Goal: Find specific page/section

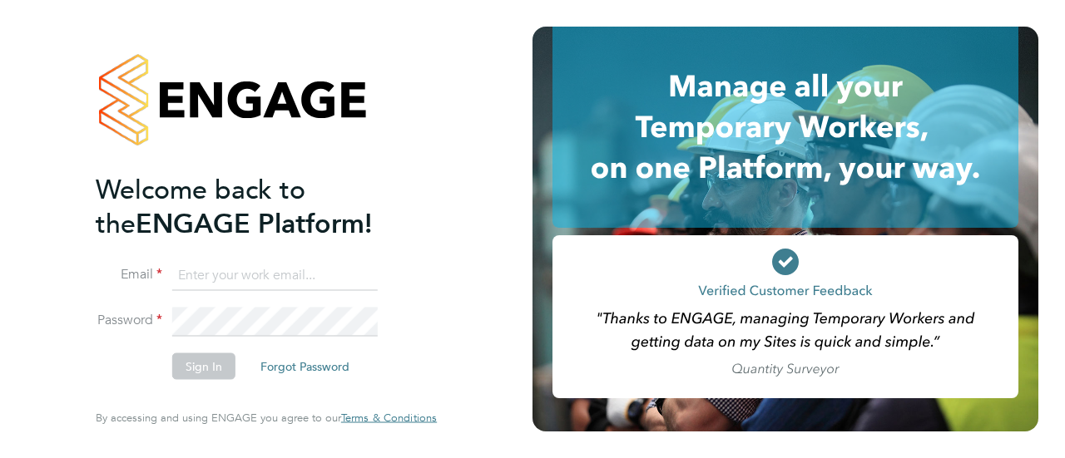
type input "[EMAIL_ADDRESS][DOMAIN_NAME]"
click at [204, 365] on button "Sign In" at bounding box center [203, 367] width 63 height 27
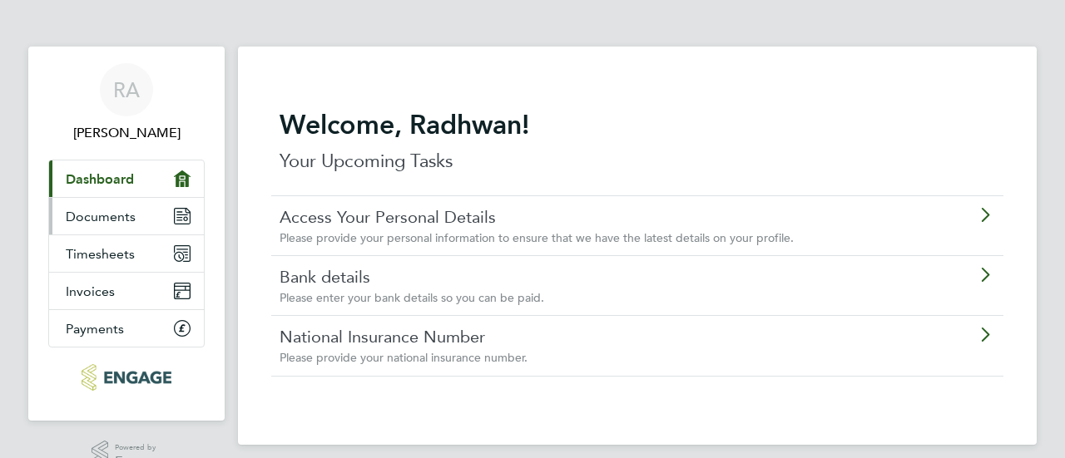
click at [101, 212] on span "Documents" at bounding box center [101, 217] width 70 height 16
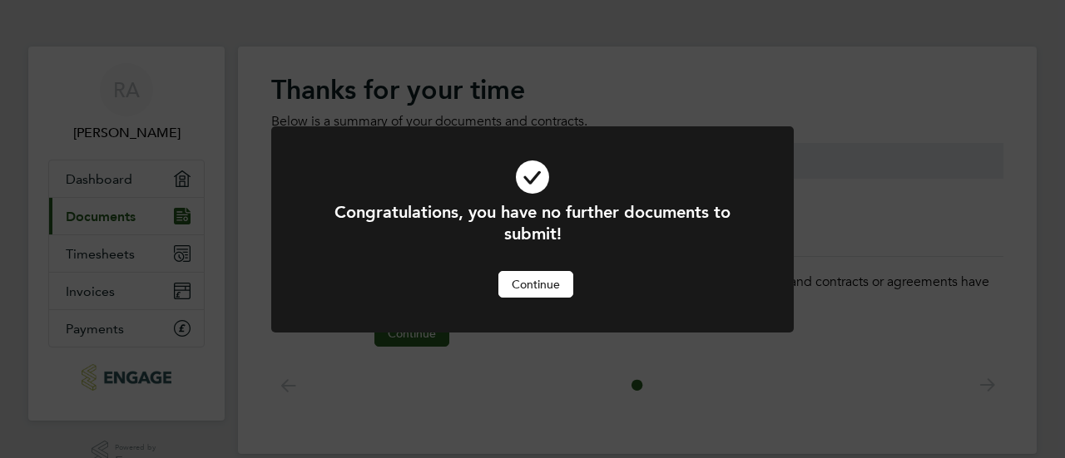
click at [508, 278] on button "Continue" at bounding box center [535, 284] width 75 height 27
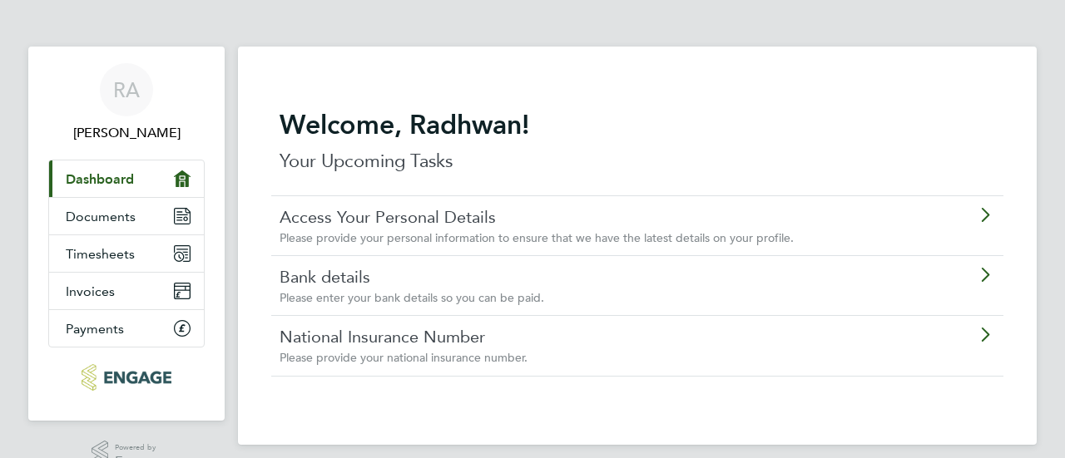
click at [376, 222] on link "Access Your Personal Details" at bounding box center [591, 217] width 622 height 22
